Goal: Obtain resource: Download file/media

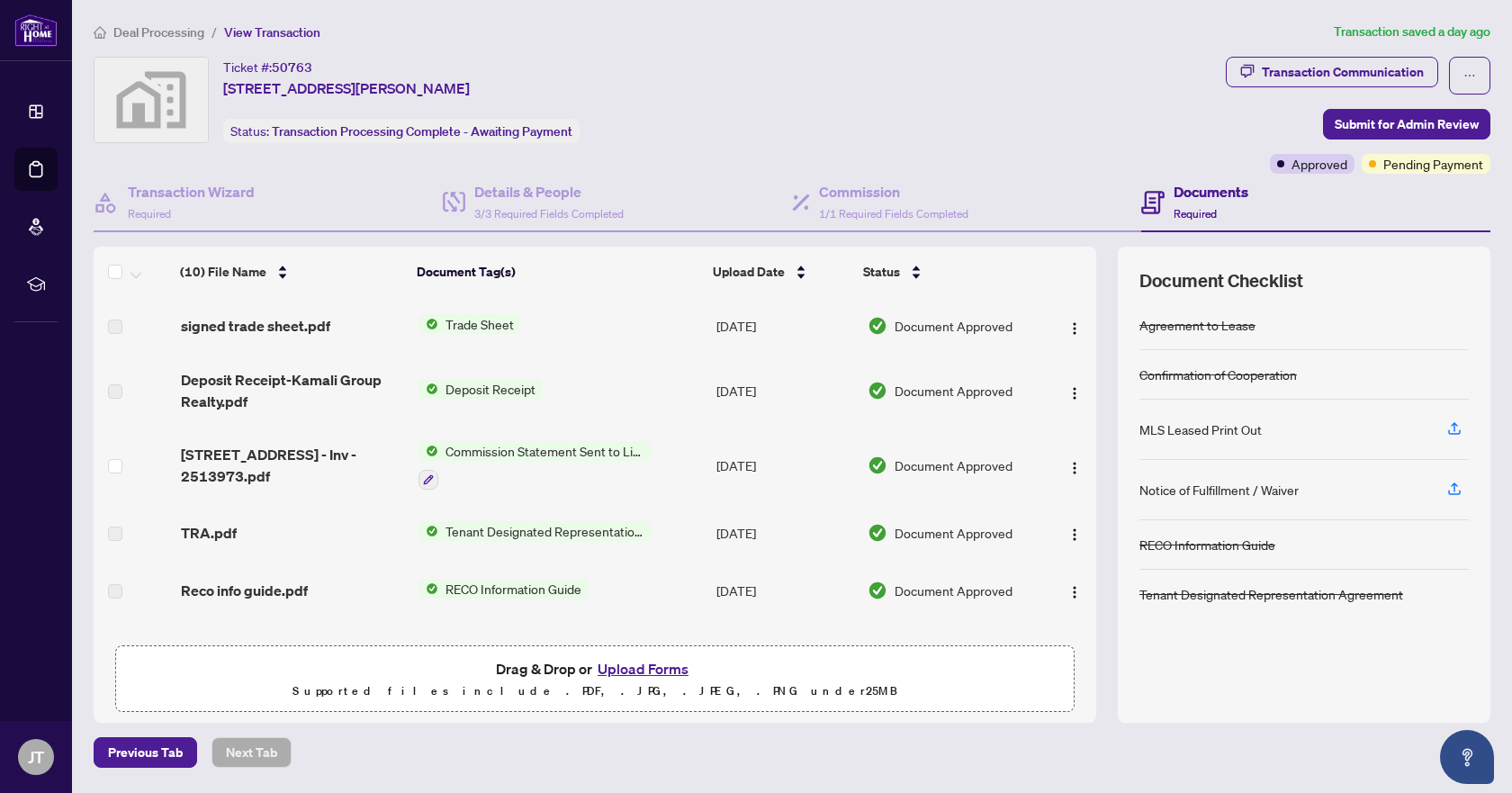
click at [160, 97] on img at bounding box center [151, 100] width 114 height 85
click at [243, 32] on span "View Transaction" at bounding box center [272, 32] width 97 height 16
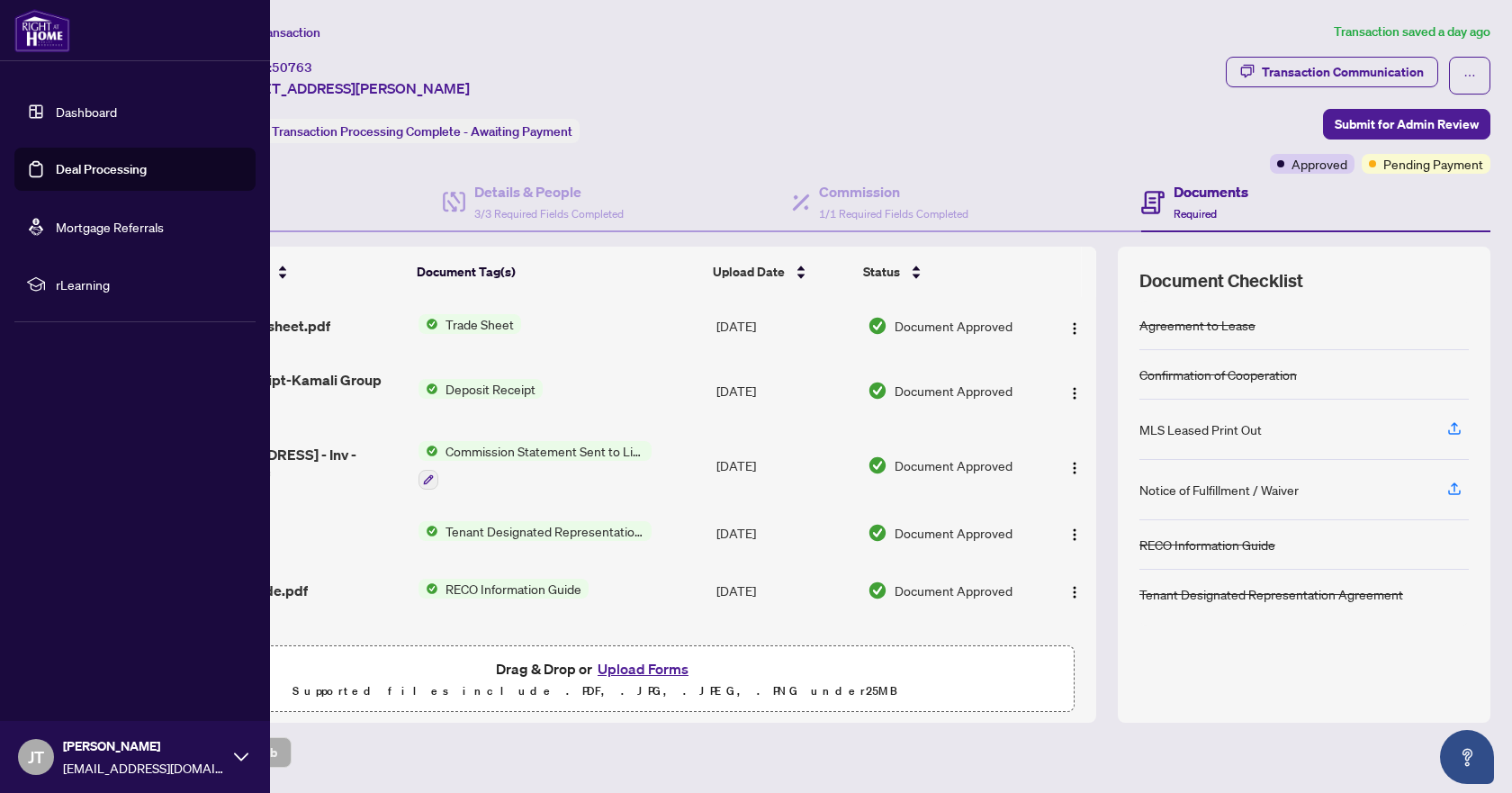
click at [38, 33] on img at bounding box center [42, 30] width 56 height 43
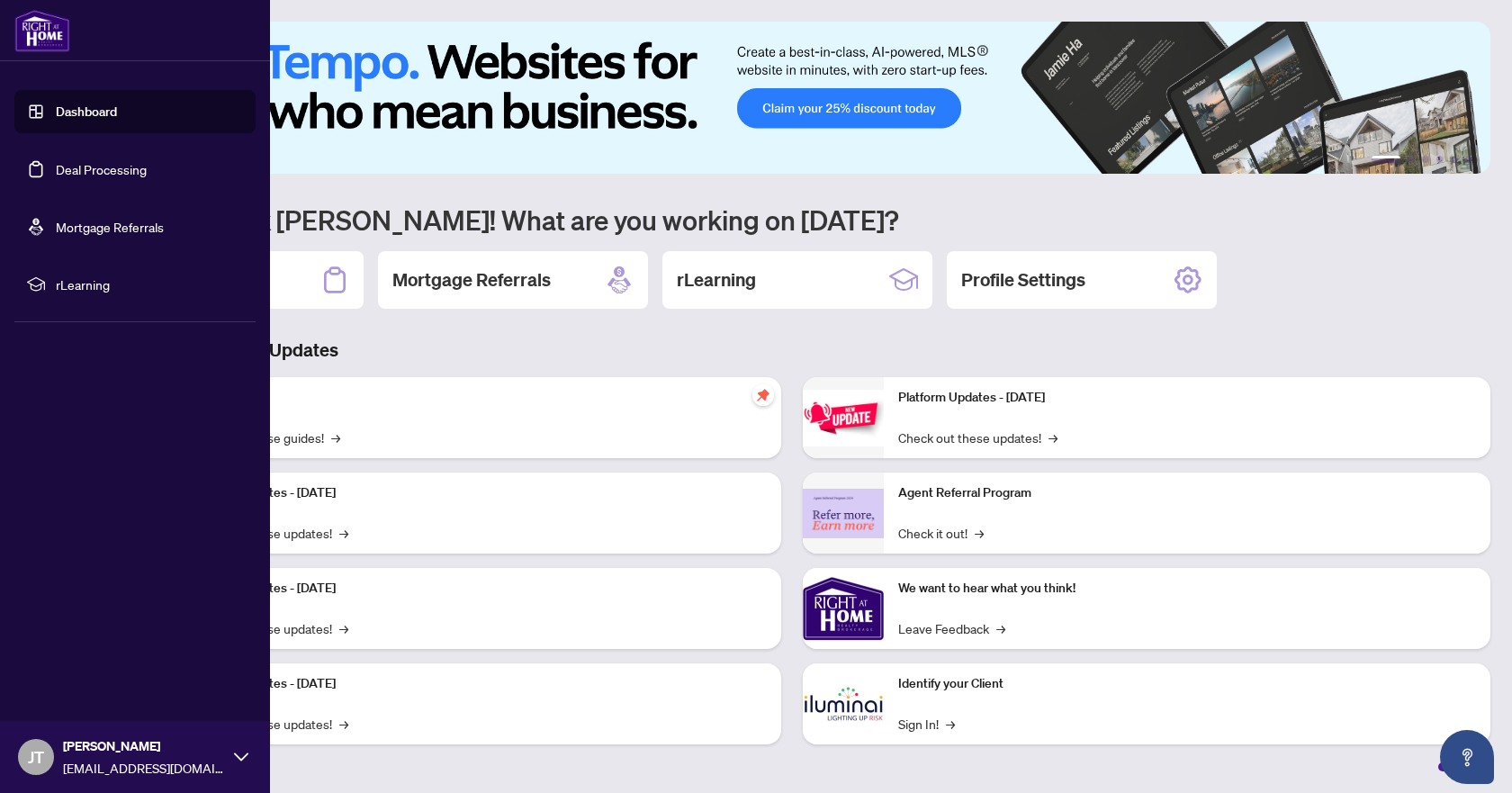
click at [79, 108] on link "Dashboard" at bounding box center [86, 112] width 61 height 16
click at [83, 111] on link "Dashboard" at bounding box center [86, 112] width 61 height 16
click at [94, 170] on link "Deal Processing" at bounding box center [101, 169] width 91 height 16
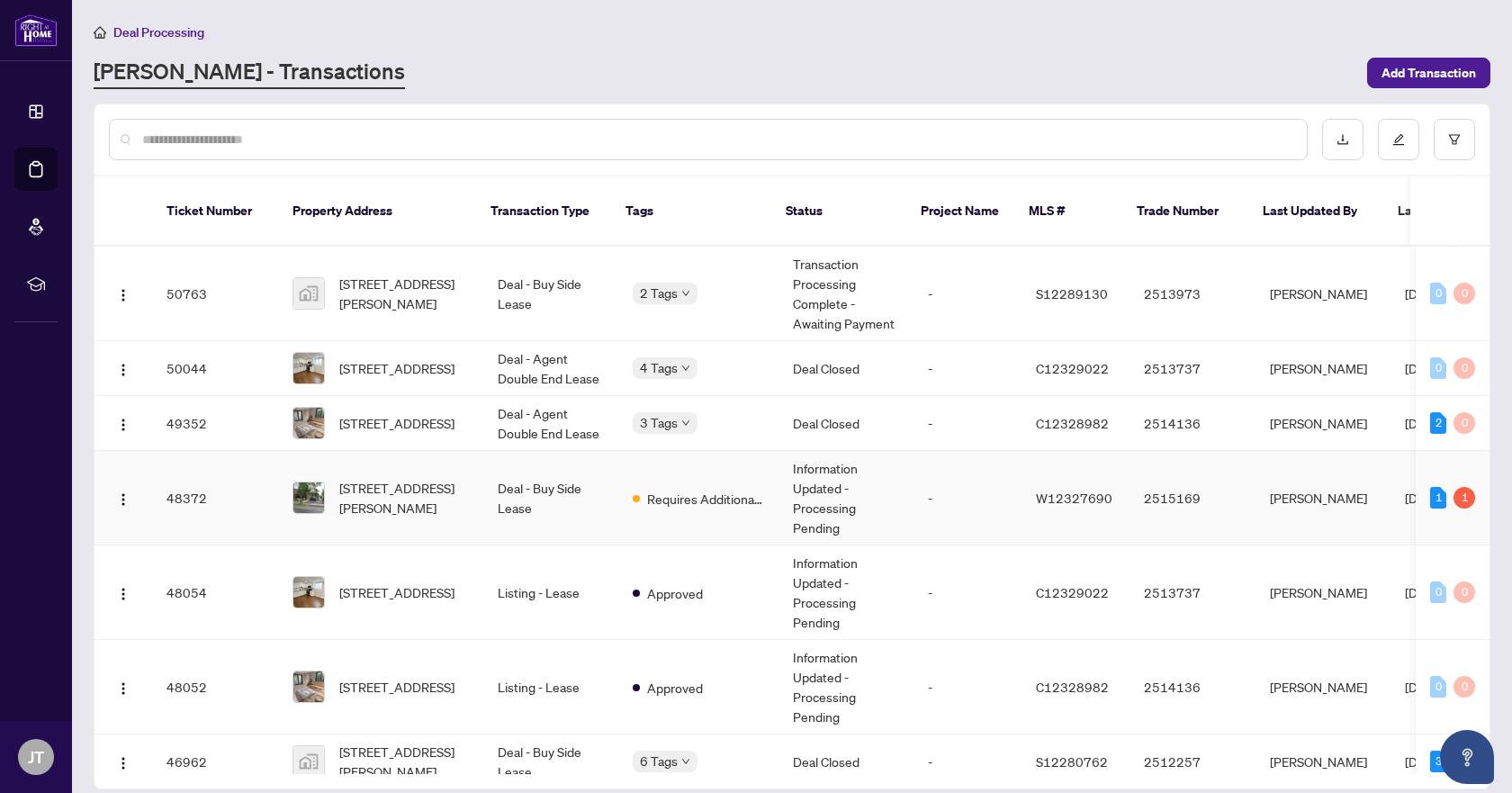
click at [396, 495] on span "[STREET_ADDRESS][PERSON_NAME]" at bounding box center [404, 498] width 129 height 40
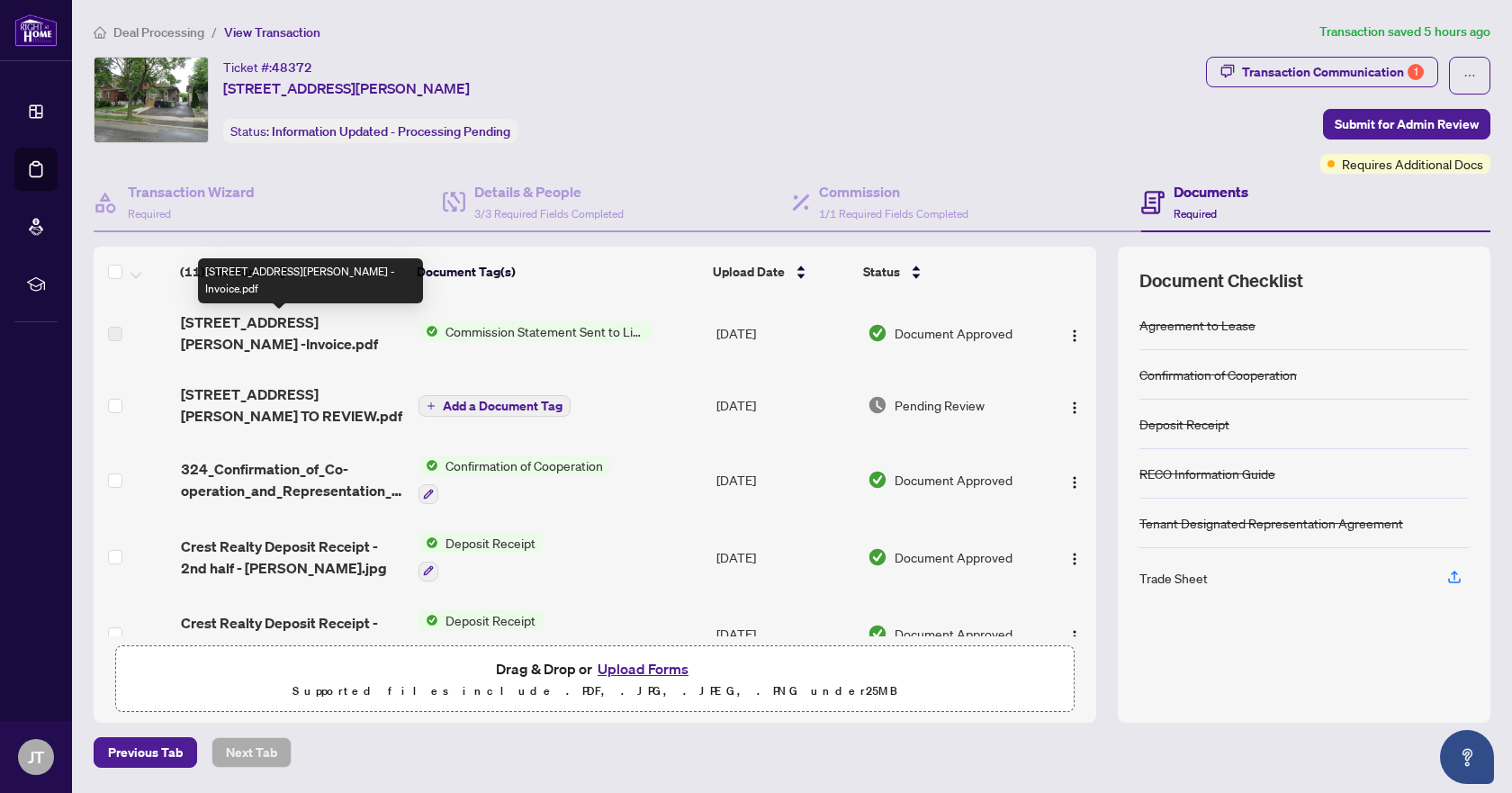
click at [324, 327] on span "[STREET_ADDRESS][PERSON_NAME] -Invoice.pdf" at bounding box center [293, 333] width 223 height 43
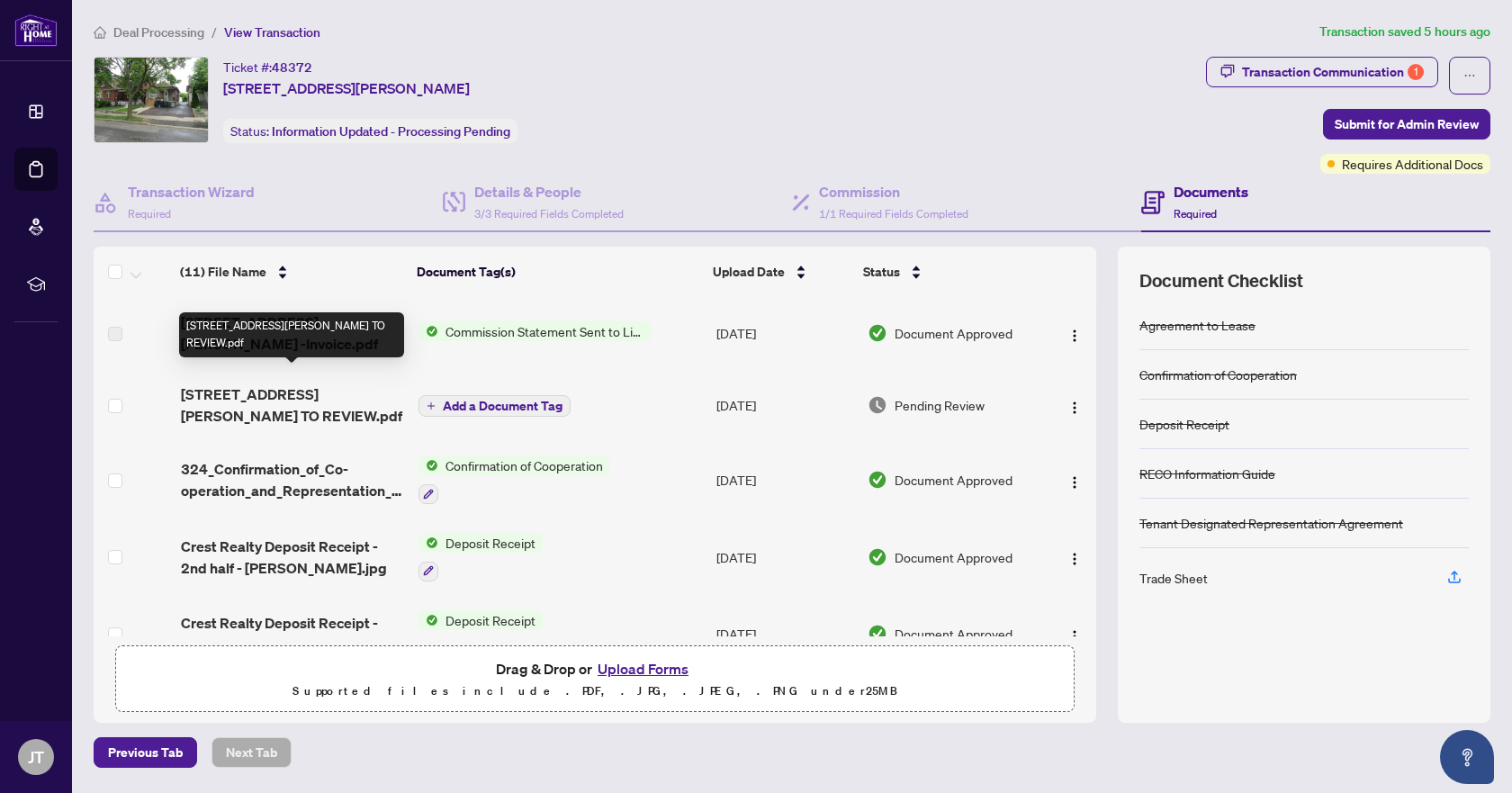
click at [305, 384] on span "[STREET_ADDRESS][PERSON_NAME] TO REVIEW.pdf" at bounding box center [293, 404] width 223 height 43
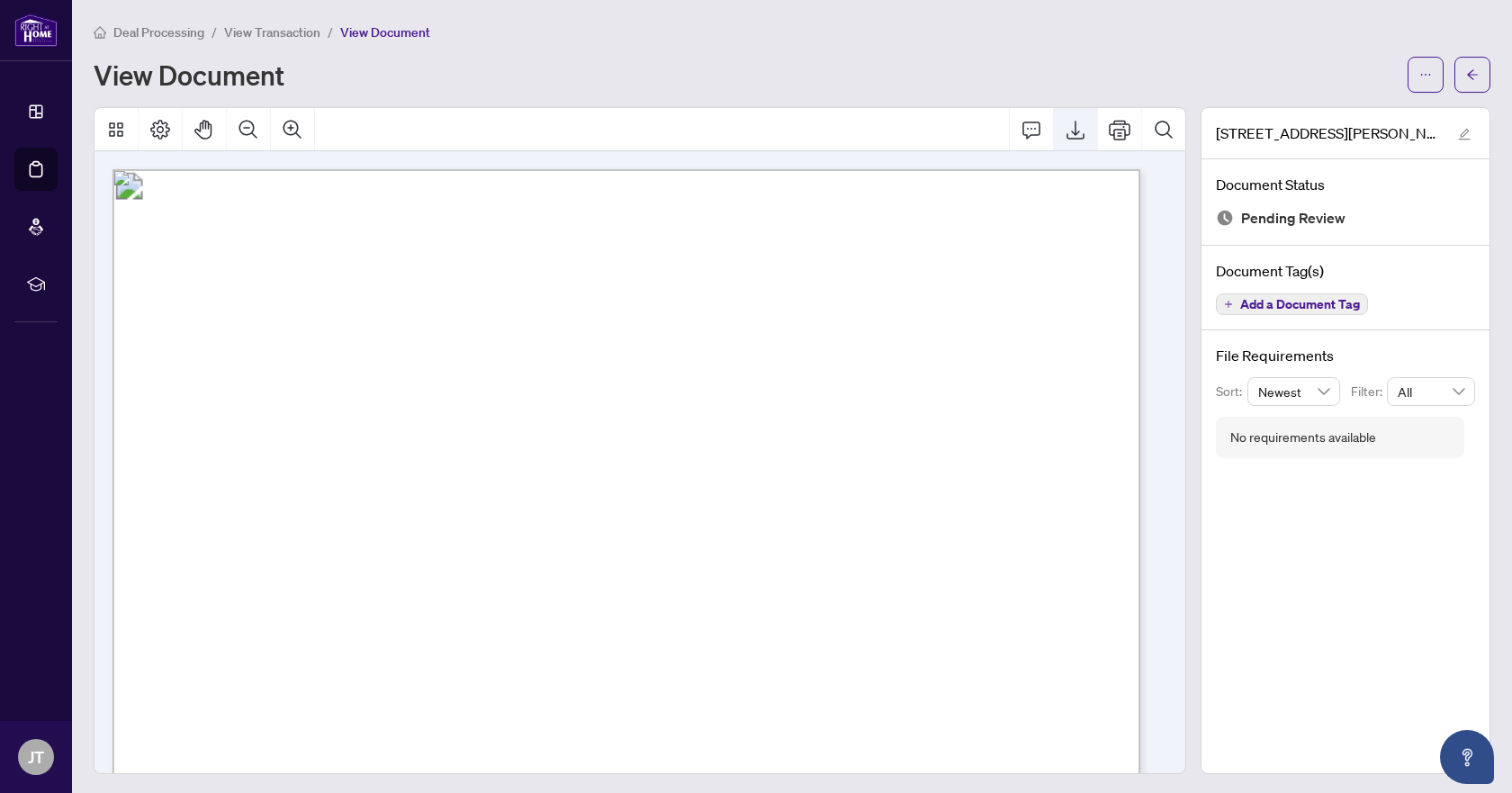
click at [1065, 129] on icon "Export" at bounding box center [1076, 130] width 22 height 22
click at [958, 38] on div "Deal Processing / View Transaction / View Document" at bounding box center [792, 32] width 1396 height 21
click at [141, 33] on span "Deal Processing" at bounding box center [158, 32] width 91 height 16
